Goal: Information Seeking & Learning: Learn about a topic

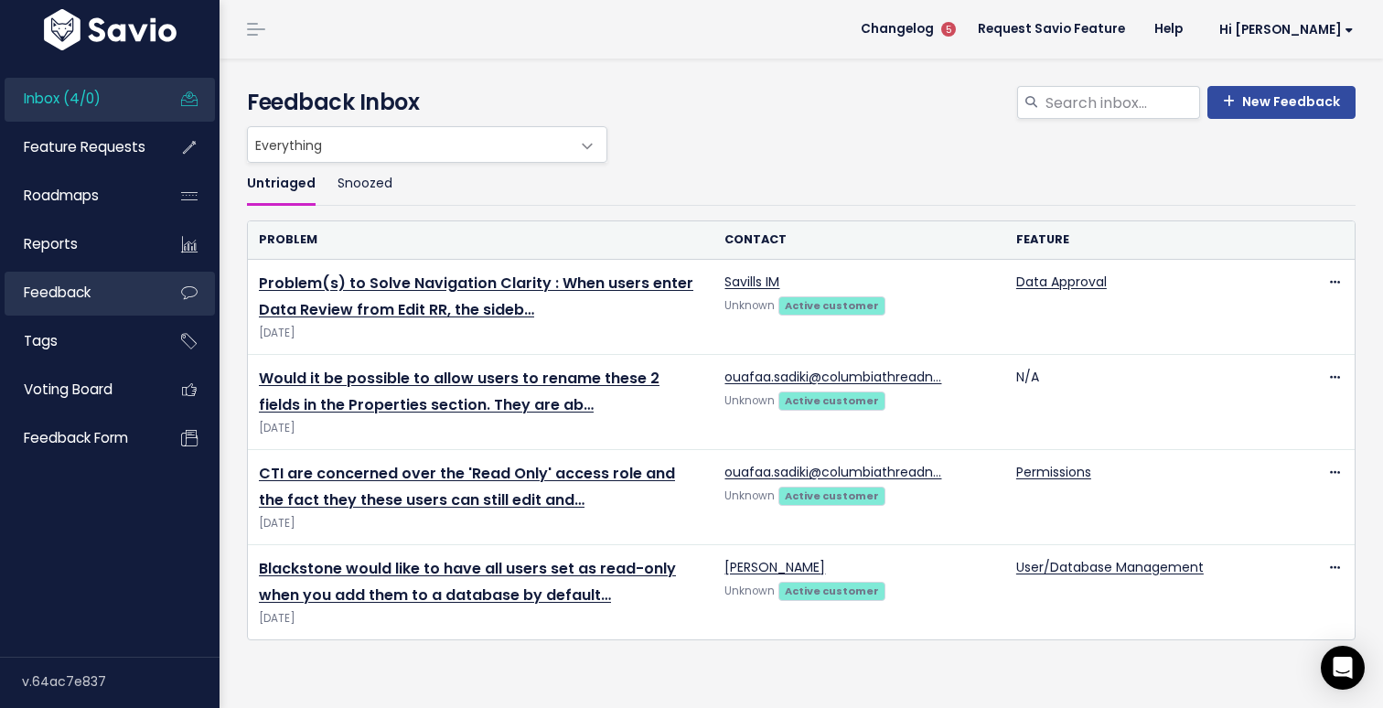
click at [117, 282] on link "Feedback" at bounding box center [78, 293] width 147 height 42
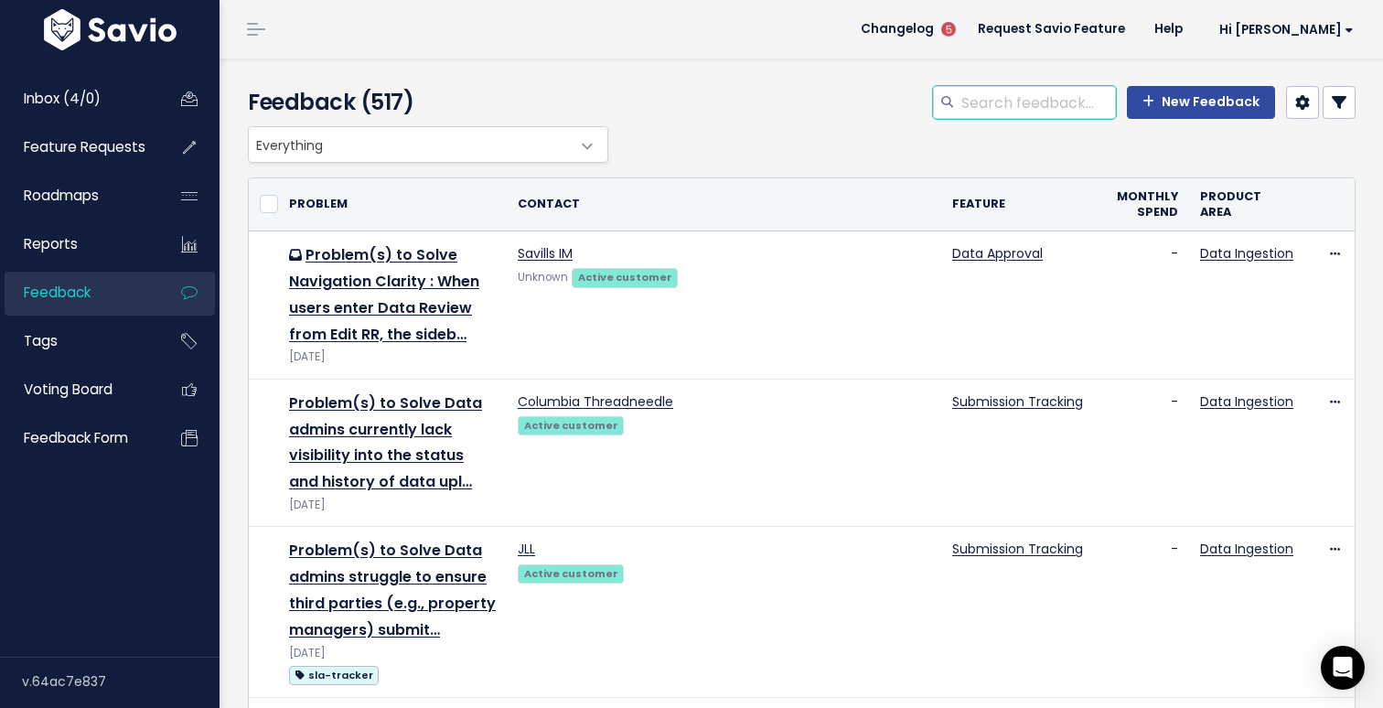
click at [1032, 107] on input "search" at bounding box center [1037, 102] width 156 height 33
type input "permission"
click at [55, 149] on span "Feature Requests" at bounding box center [85, 146] width 122 height 19
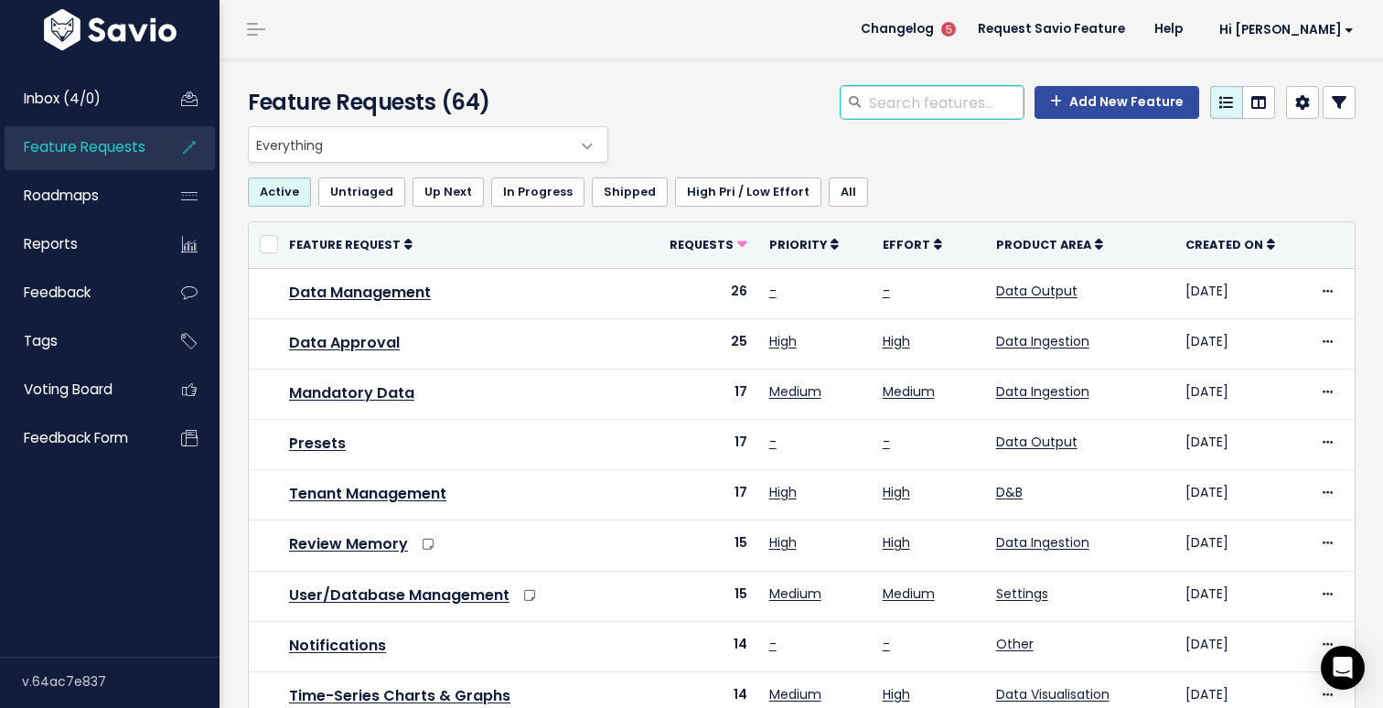
click at [996, 109] on input "search" at bounding box center [945, 102] width 156 height 33
type input "permissions"
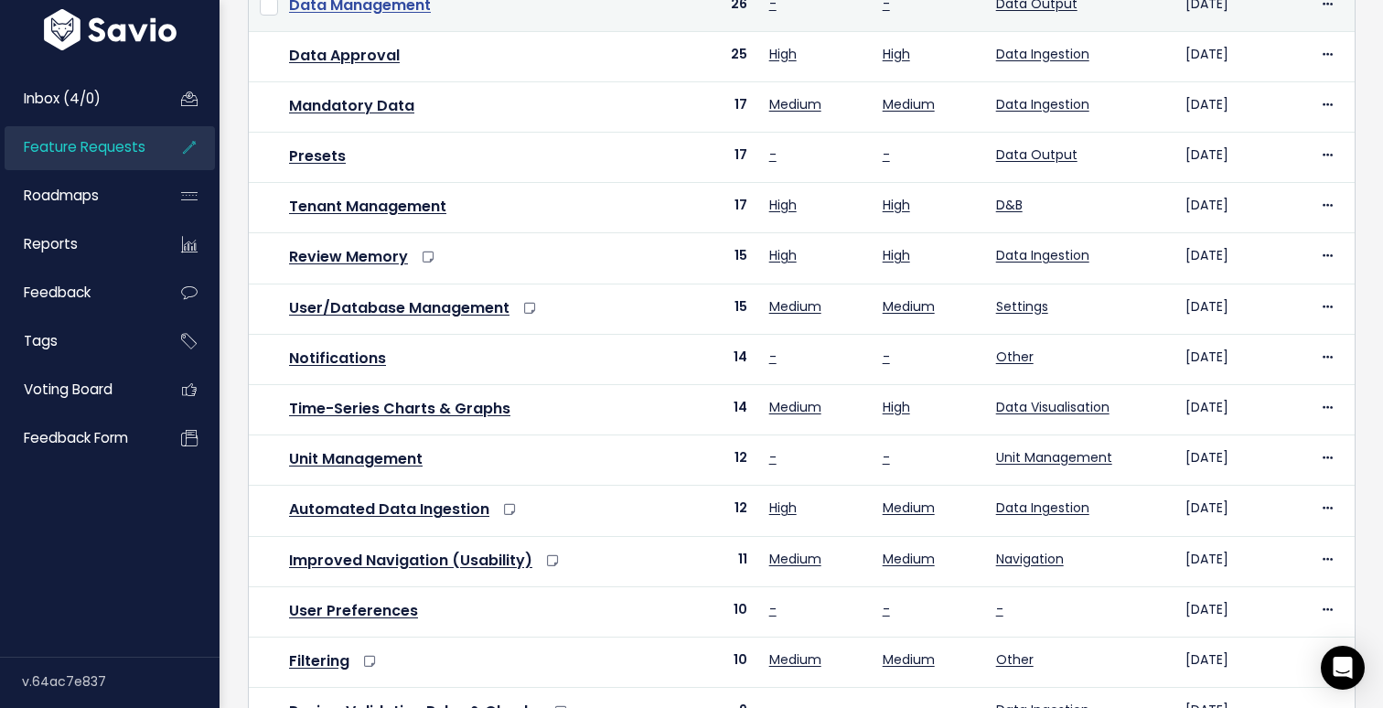
scroll to position [430, 0]
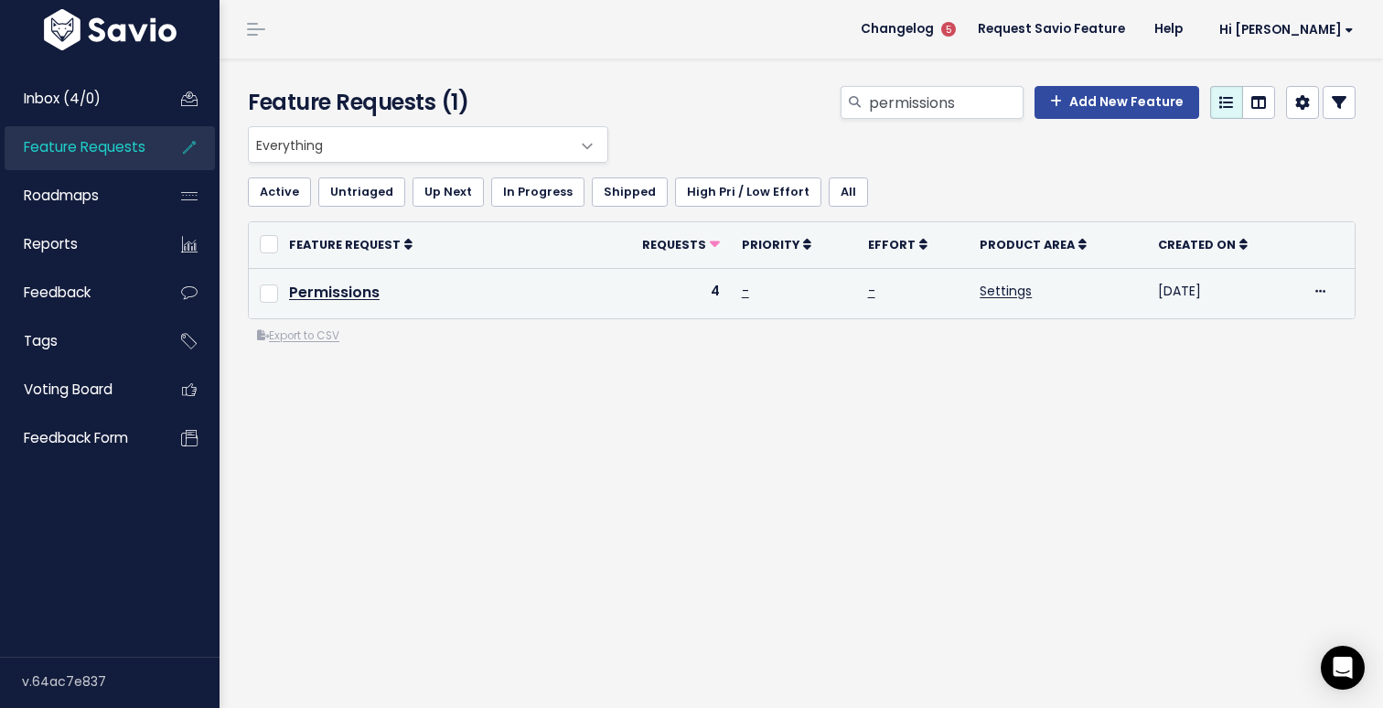
click at [376, 304] on td "Permissions" at bounding box center [436, 293] width 316 height 50
click at [360, 294] on link "Permissions" at bounding box center [334, 292] width 91 height 21
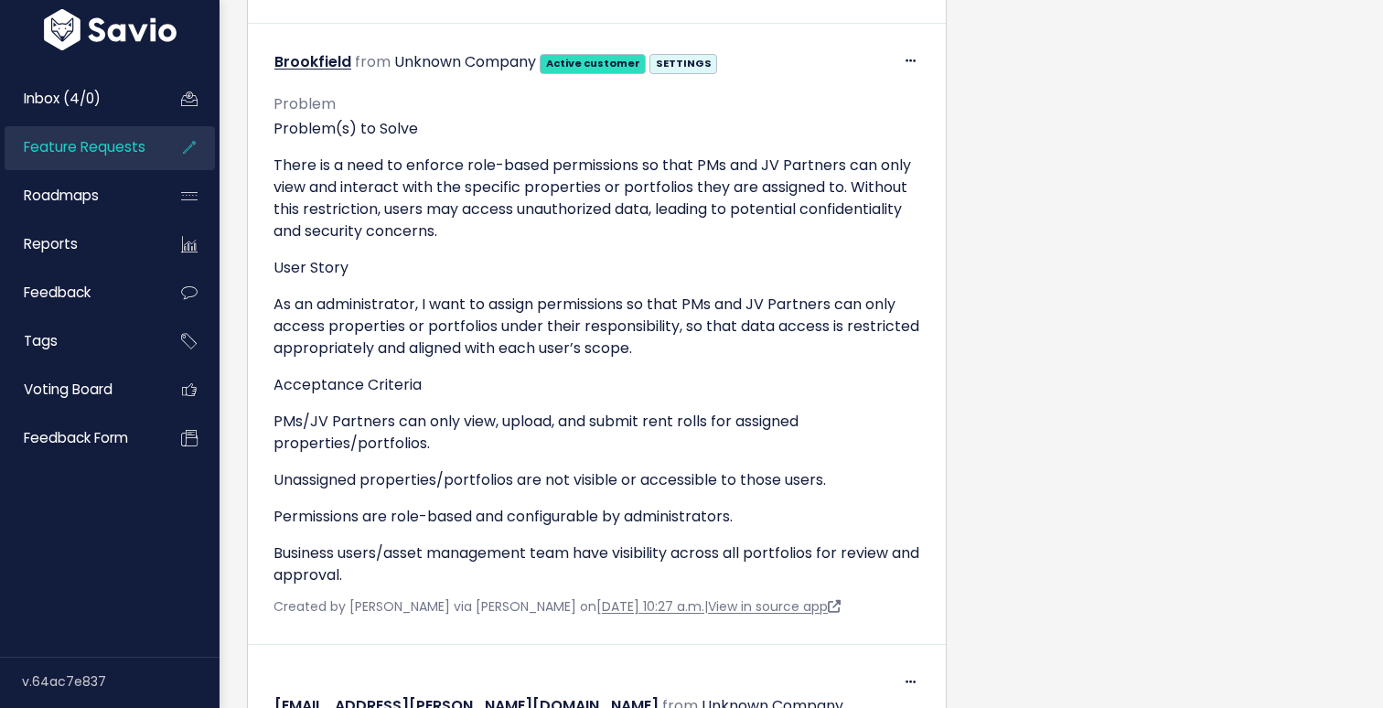
scroll to position [1208, 0]
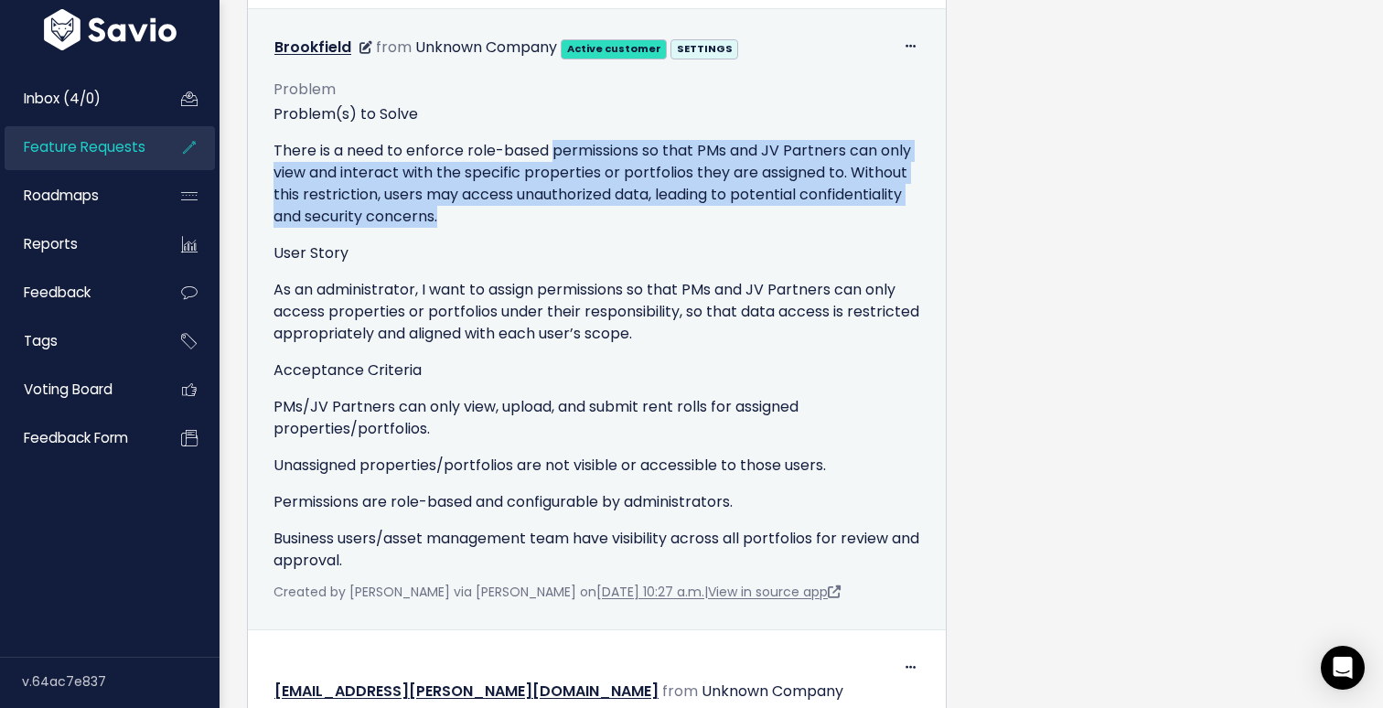
drag, startPoint x: 556, startPoint y: 191, endPoint x: 572, endPoint y: 263, distance: 73.9
click at [572, 228] on p "There is a need to enforce role-based permissions so that PMs and JV Partners c…" at bounding box center [596, 184] width 647 height 88
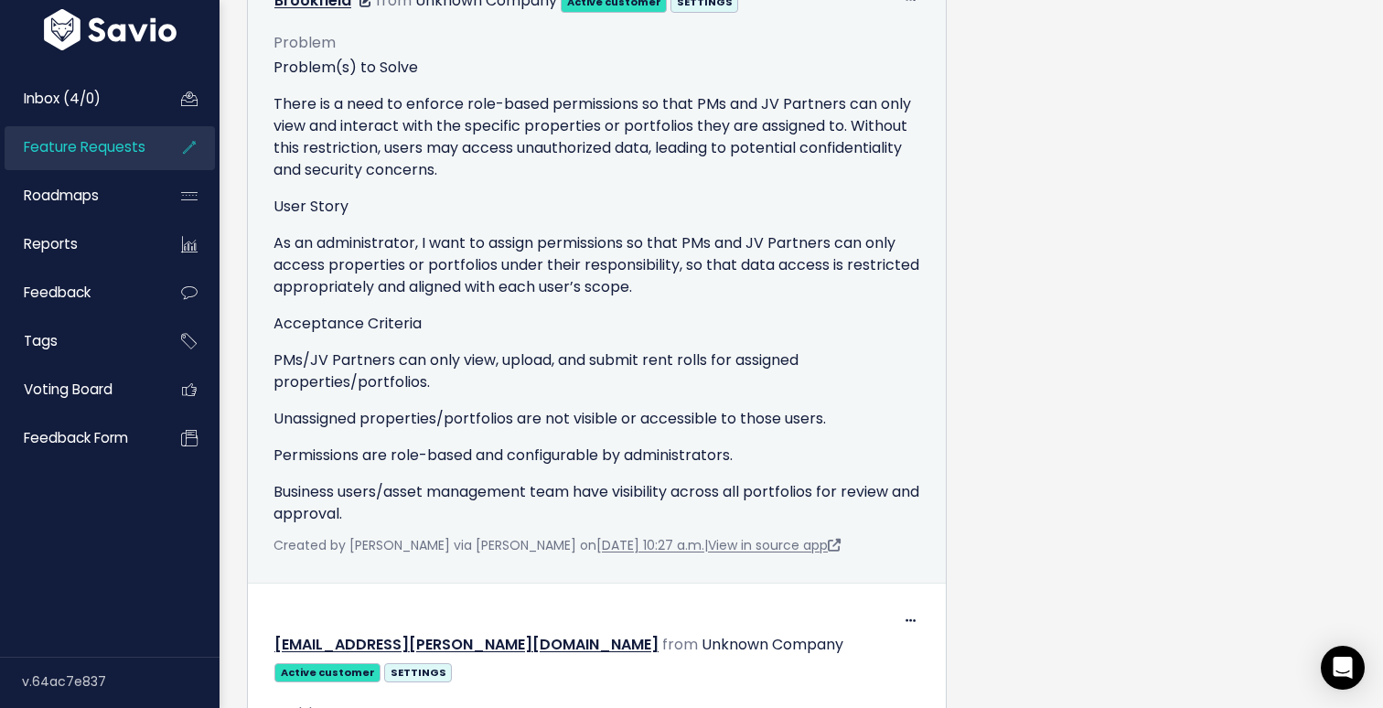
scroll to position [1266, 0]
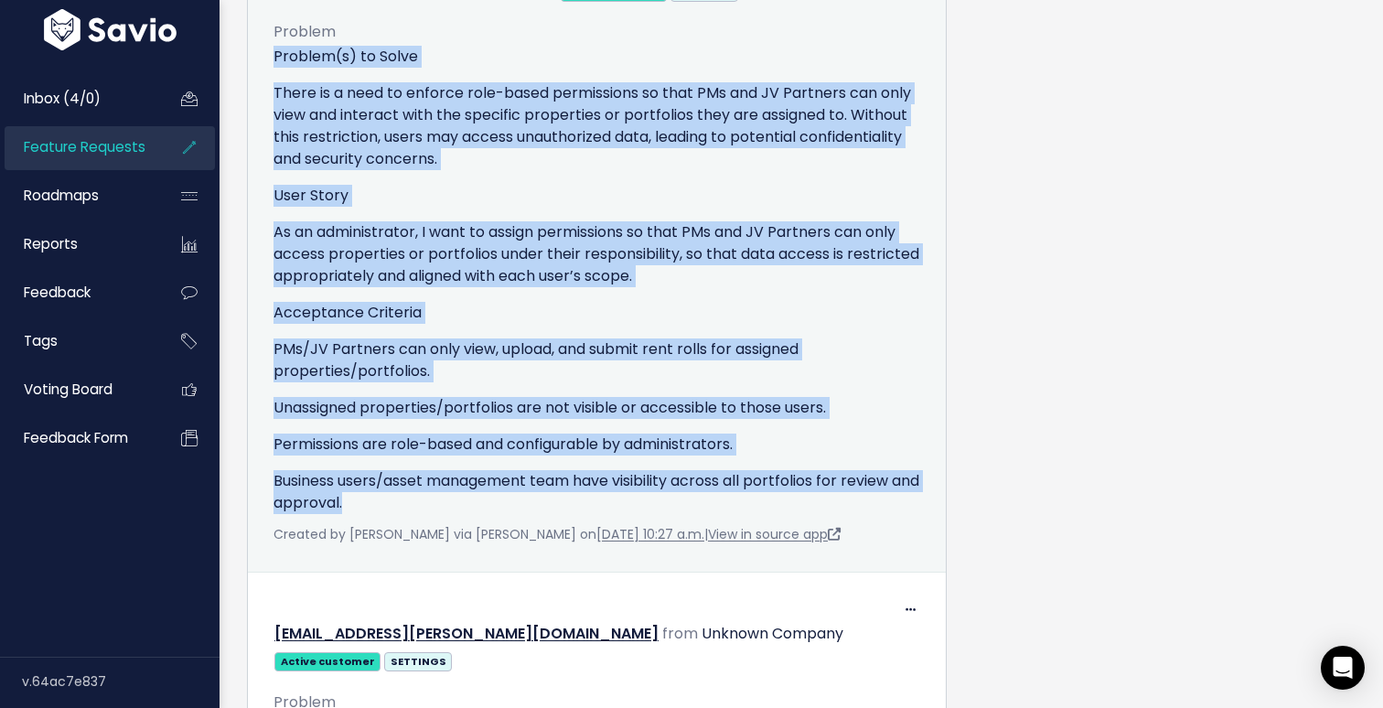
drag, startPoint x: 388, startPoint y: 542, endPoint x: 272, endPoint y: 103, distance: 454.1
click at [272, 103] on div "Problem Problem(s) to Solve There is a need to enforce role-based permissions s…" at bounding box center [597, 275] width 674 height 541
copy div "Problem(s) to Solve There is a need to enforce role-based permissions so that P…"
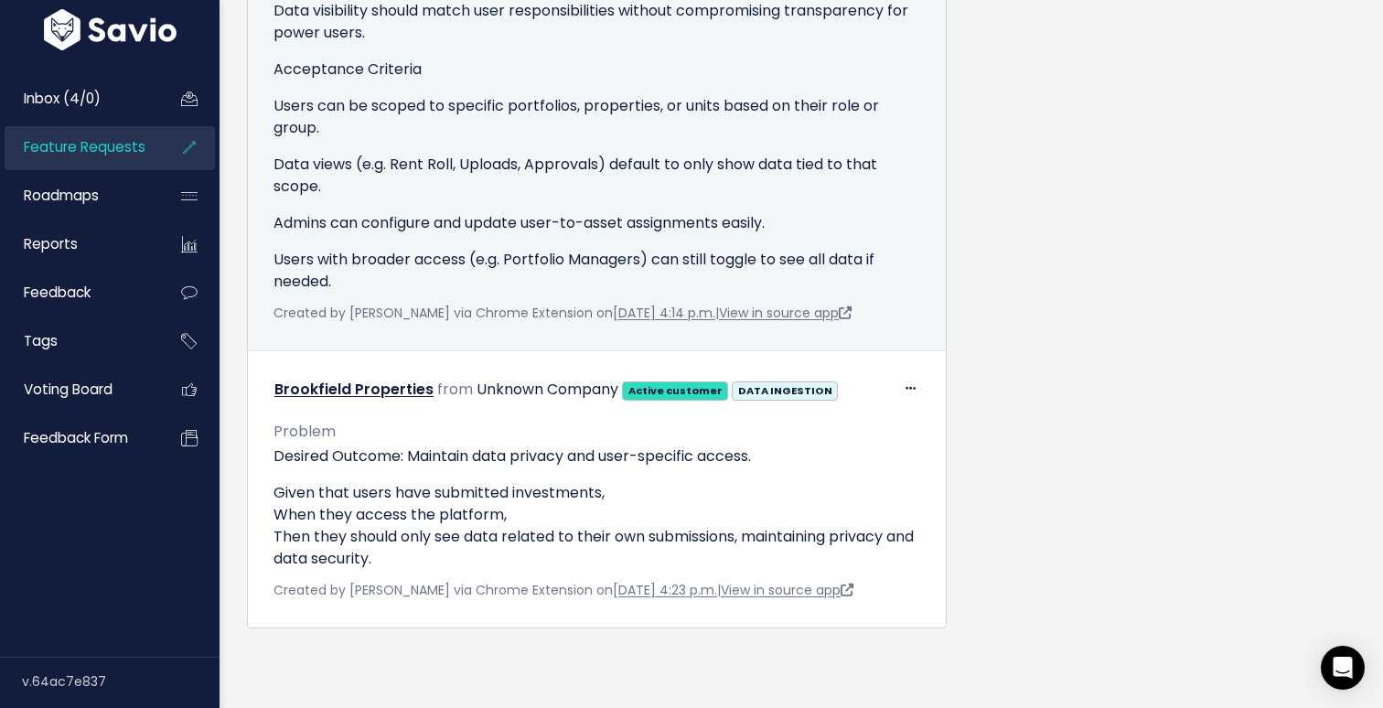
scroll to position [2259, 0]
